Goal: Navigation & Orientation: Go to known website

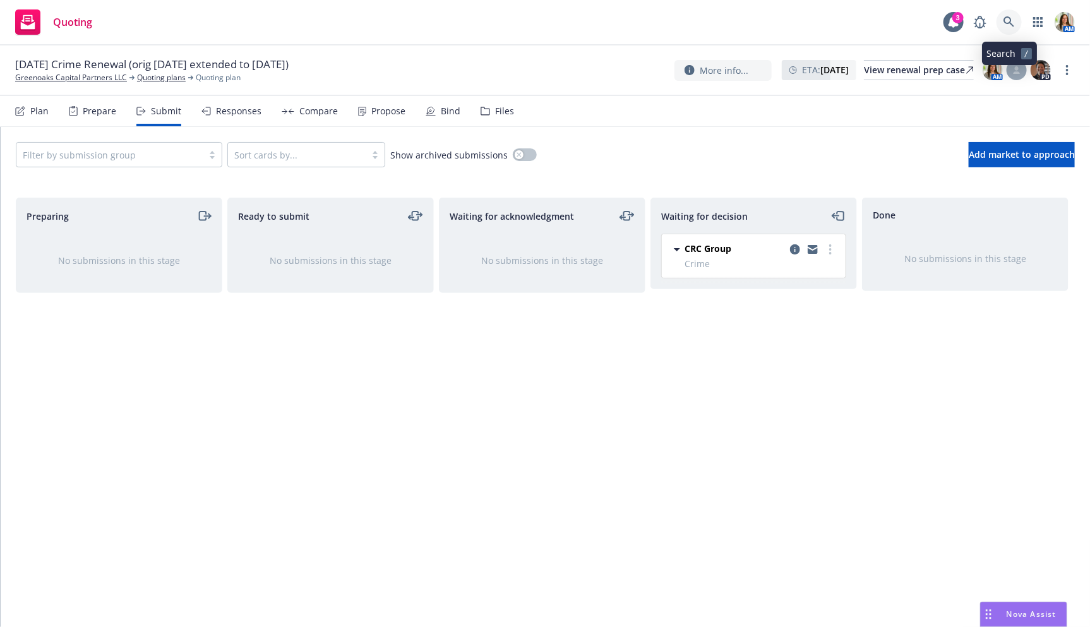
click at [1001, 18] on link at bounding box center [1009, 21] width 25 height 25
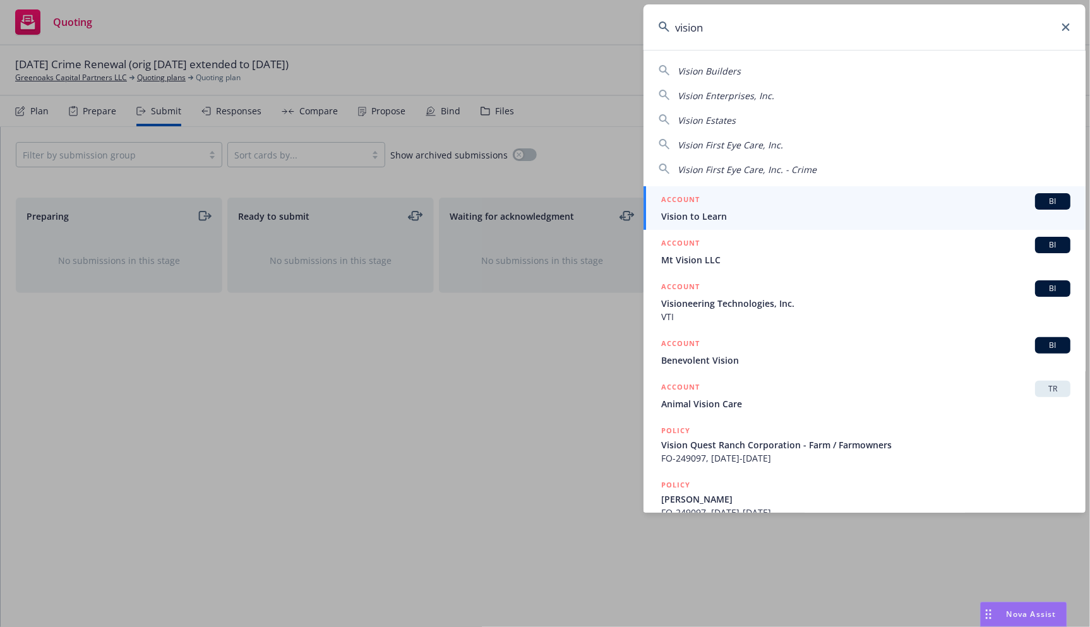
type input "vision"
click at [734, 210] on span "Vision to Learn" at bounding box center [865, 216] width 409 height 13
